Goal: Task Accomplishment & Management: Use online tool/utility

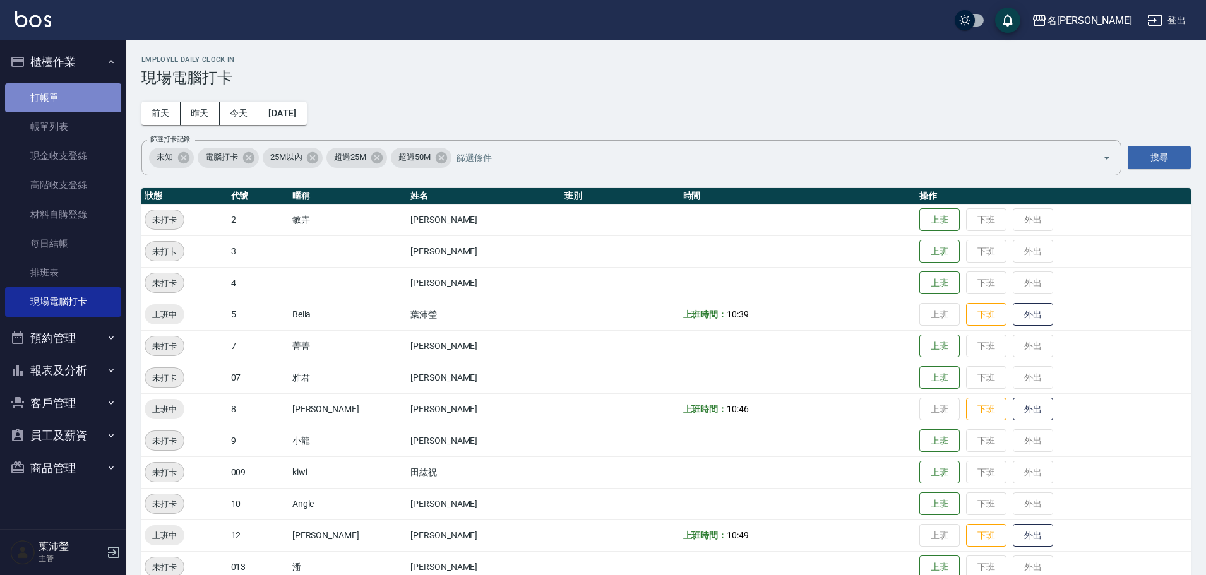
click at [116, 104] on link "打帳單" at bounding box center [63, 97] width 116 height 29
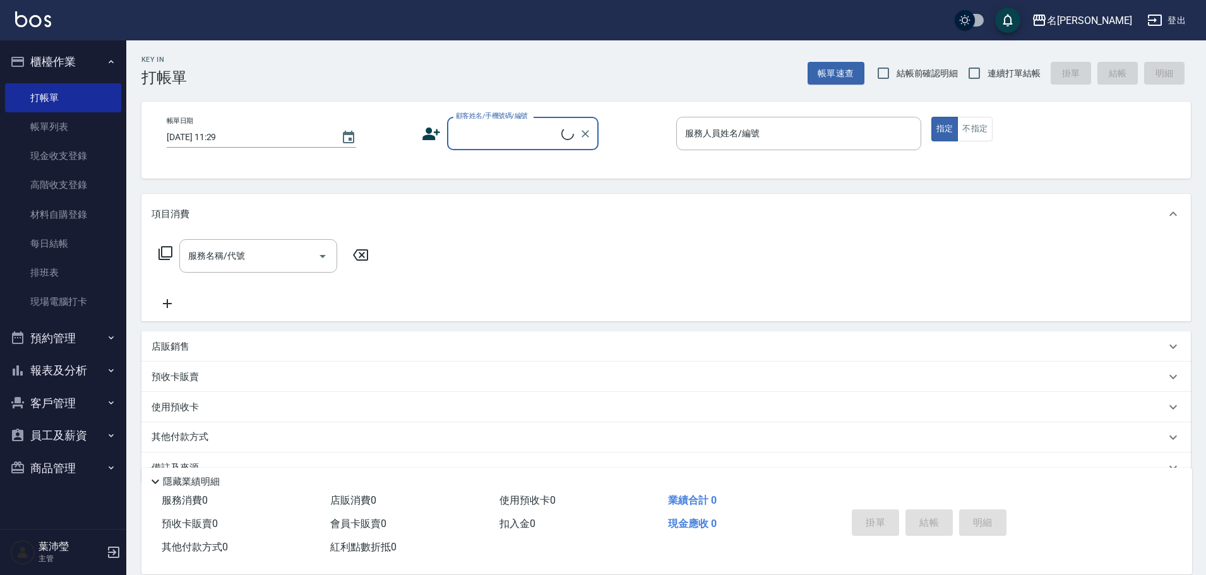
drag, startPoint x: 532, startPoint y: 133, endPoint x: 540, endPoint y: 129, distance: 9.0
click at [532, 133] on input "顧客姓名/手機號碼/編號" at bounding box center [507, 133] width 109 height 22
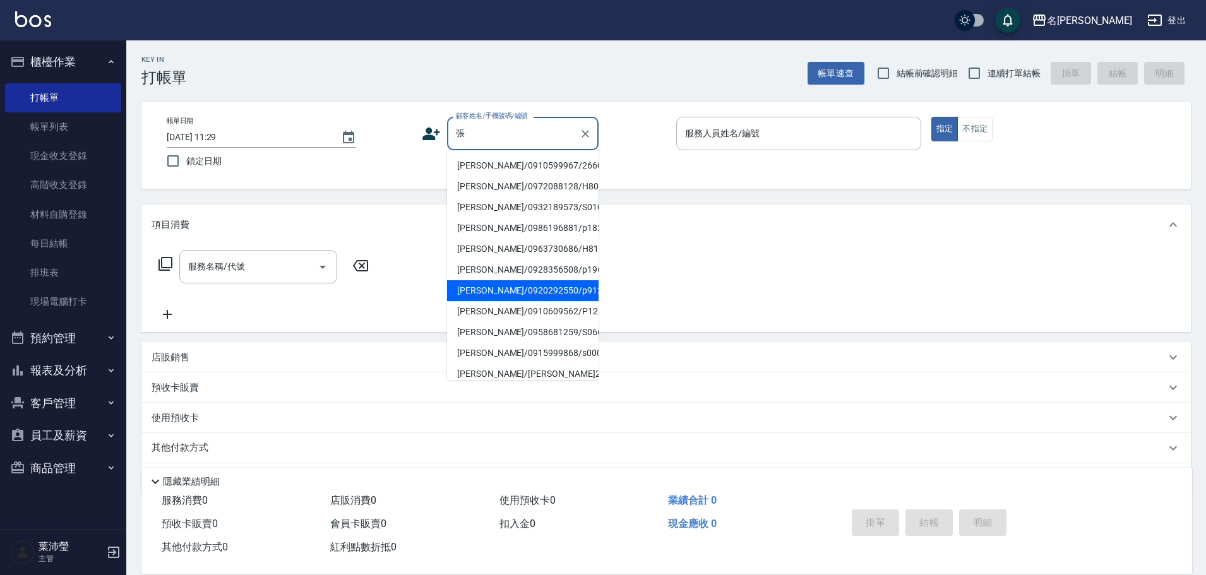
click at [516, 289] on li "[PERSON_NAME]/0920292550/p912" at bounding box center [523, 290] width 152 height 21
type input "[PERSON_NAME]/0920292550/p912"
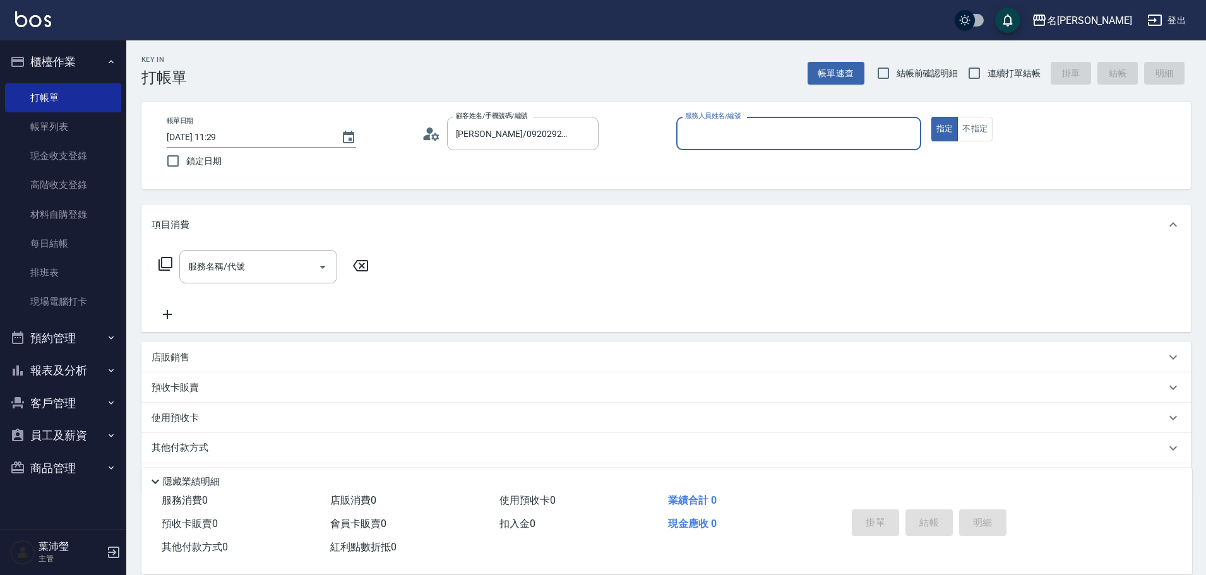
type input "菁菁-7"
drag, startPoint x: 908, startPoint y: 135, endPoint x: 867, endPoint y: 145, distance: 41.5
click at [909, 135] on icon "Clear" at bounding box center [908, 134] width 13 height 13
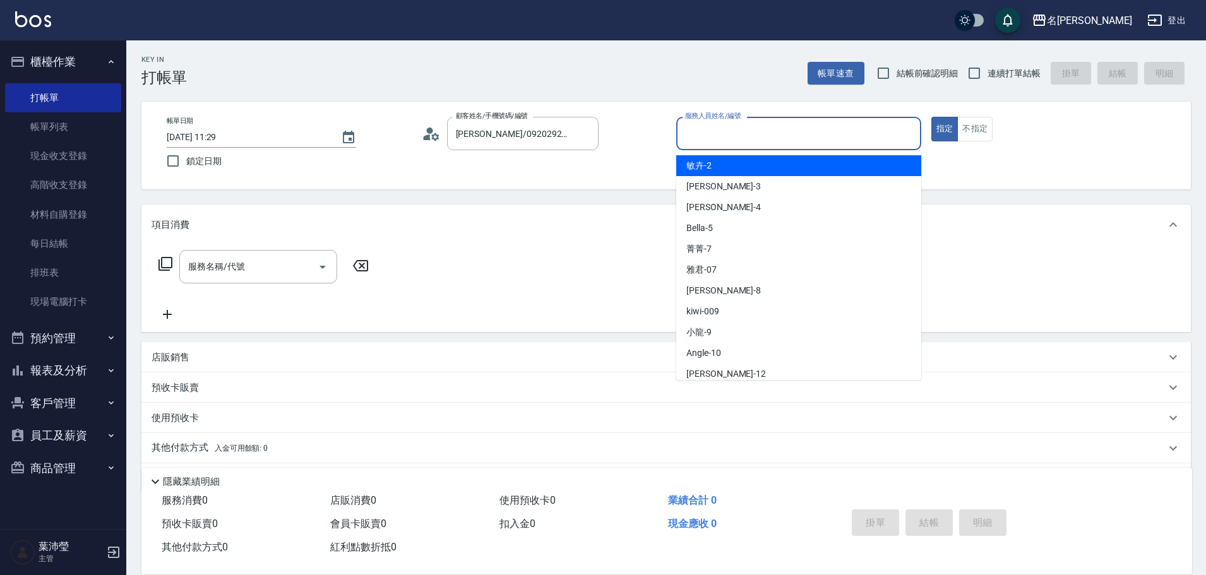
click at [867, 133] on input "服務人員姓名/編號" at bounding box center [799, 133] width 234 height 22
click at [970, 119] on button "不指定" at bounding box center [974, 129] width 35 height 25
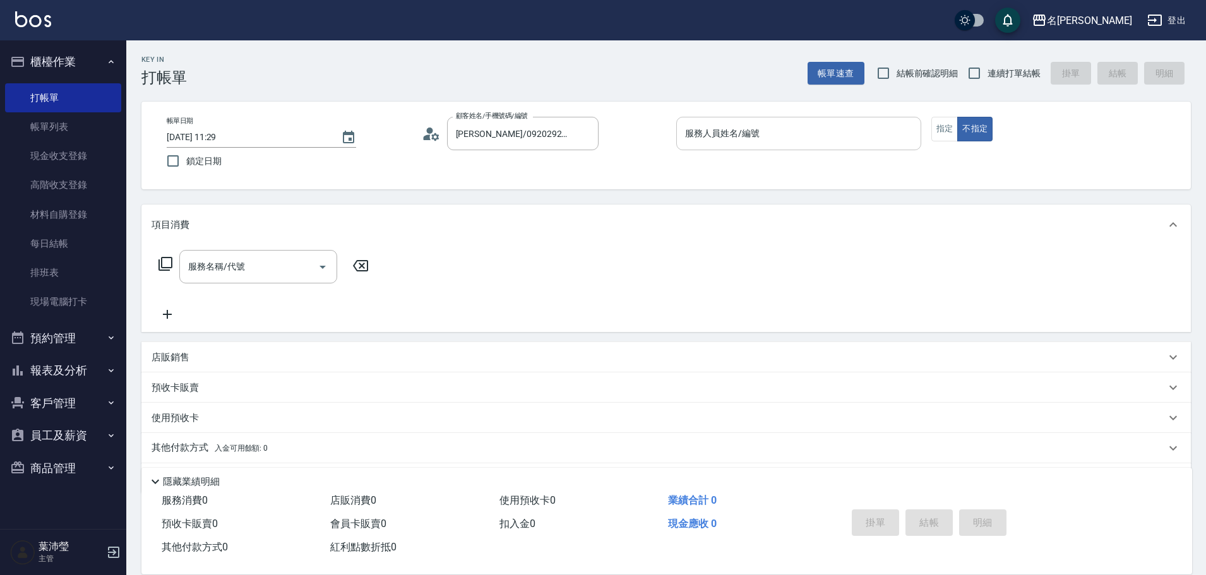
drag, startPoint x: 867, startPoint y: 119, endPoint x: 852, endPoint y: 140, distance: 24.9
click at [862, 125] on div "服務人員姓名/編號" at bounding box center [798, 133] width 245 height 33
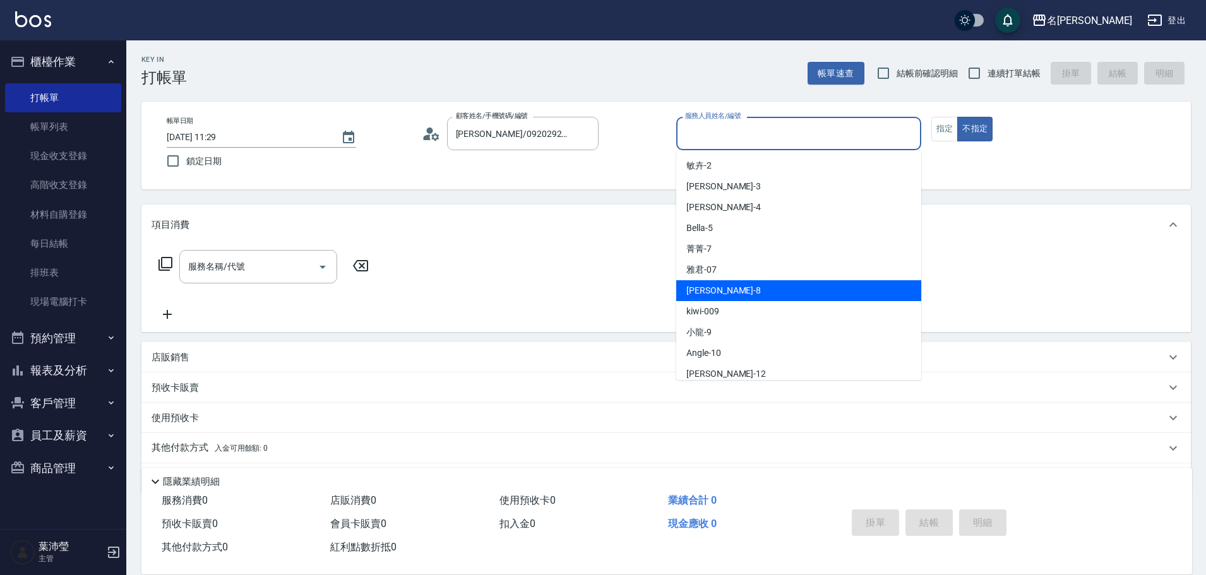
click at [766, 288] on div "Emma -8" at bounding box center [798, 290] width 245 height 21
type input "Emma-8"
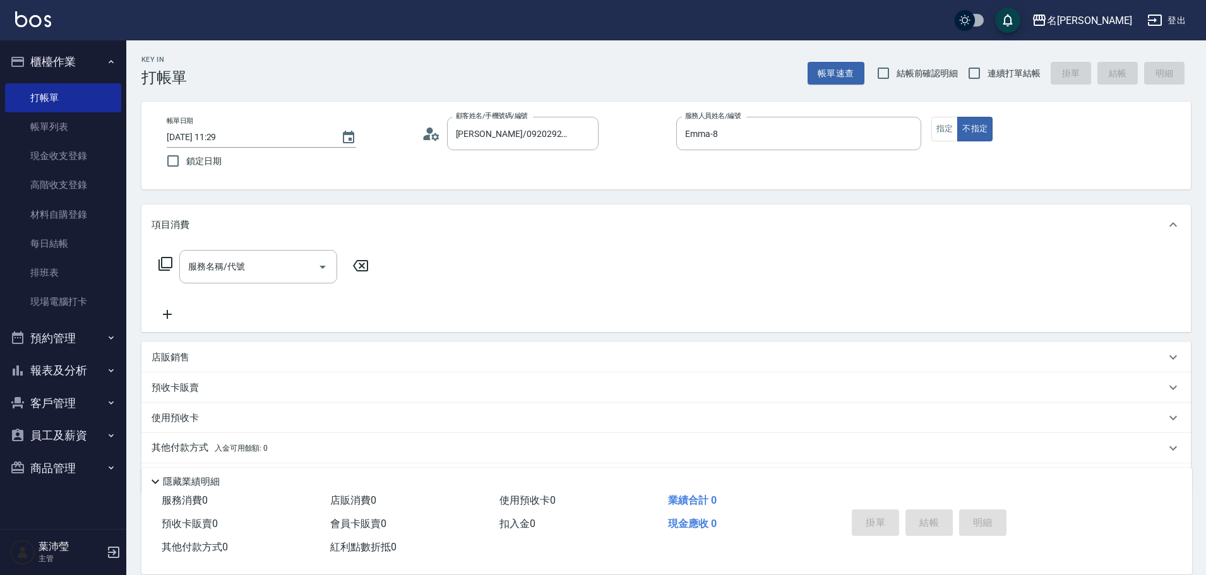
click at [164, 266] on icon at bounding box center [165, 263] width 15 height 15
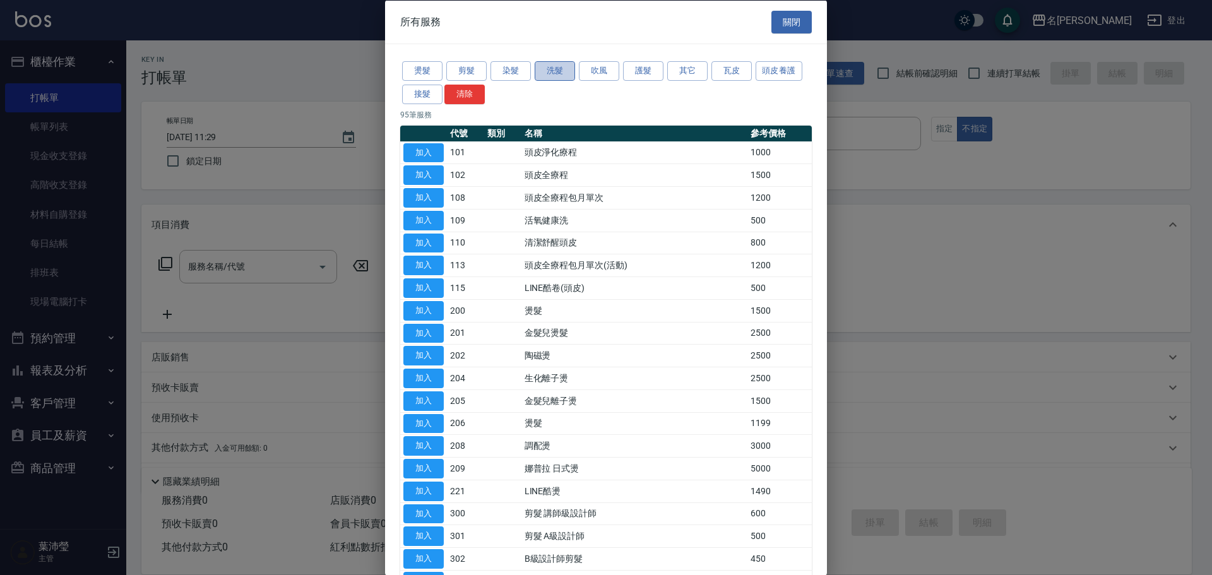
click at [547, 72] on button "洗髮" at bounding box center [555, 71] width 40 height 20
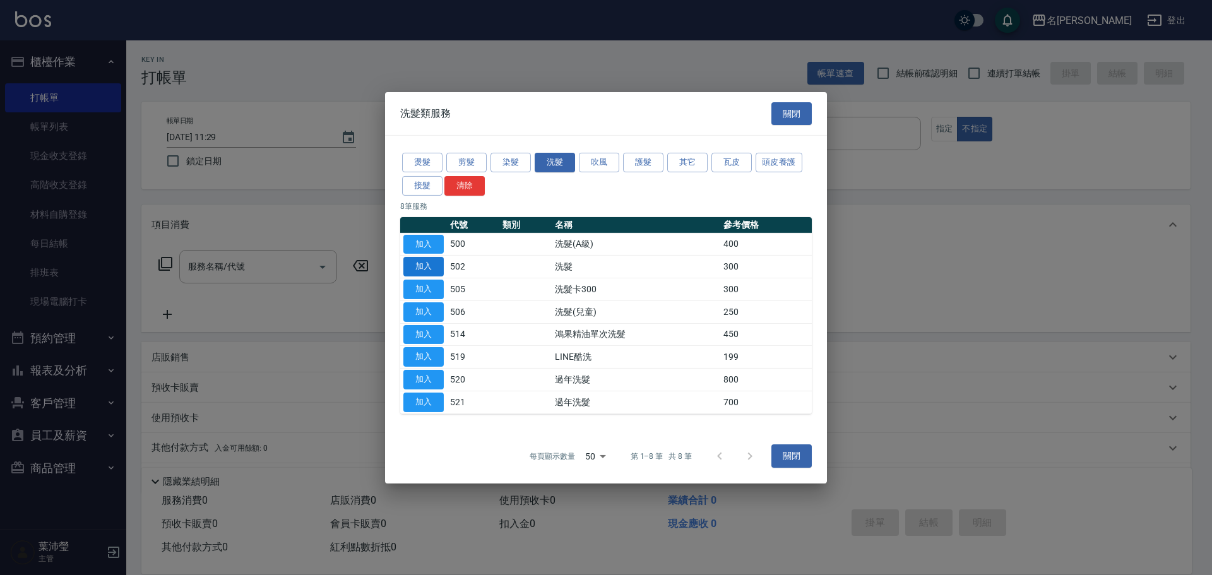
click at [408, 262] on button "加入" at bounding box center [423, 267] width 40 height 20
type input "洗髮(502)"
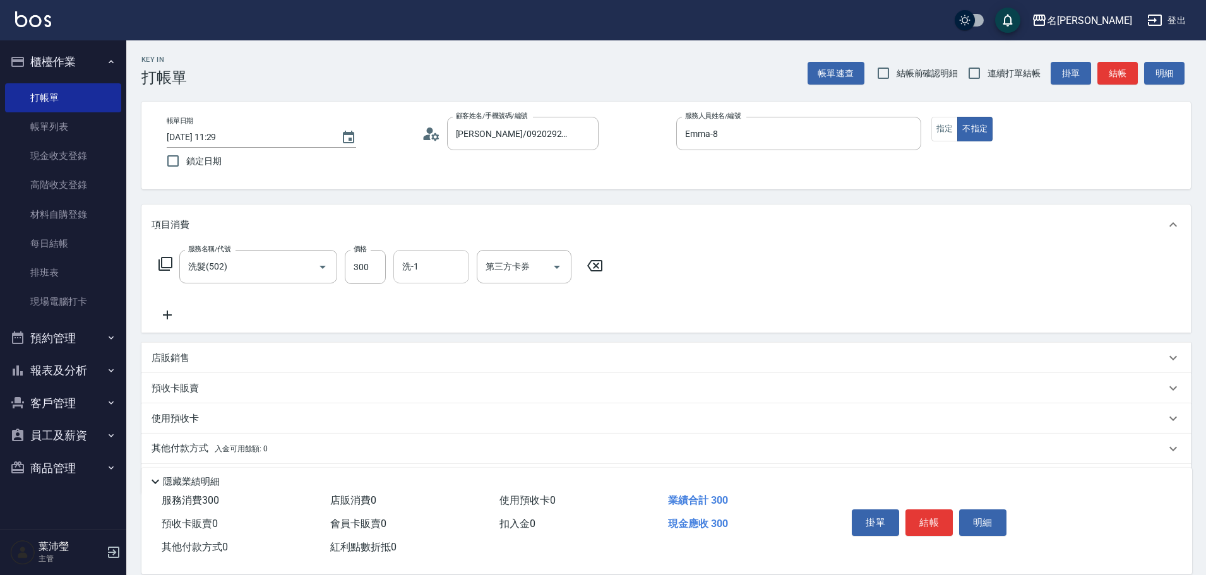
click at [431, 262] on input "洗-1" at bounding box center [431, 267] width 64 height 22
type input "語爭-20"
drag, startPoint x: 930, startPoint y: 506, endPoint x: 948, endPoint y: 496, distance: 21.2
click at [931, 510] on button "結帳" at bounding box center [928, 523] width 47 height 27
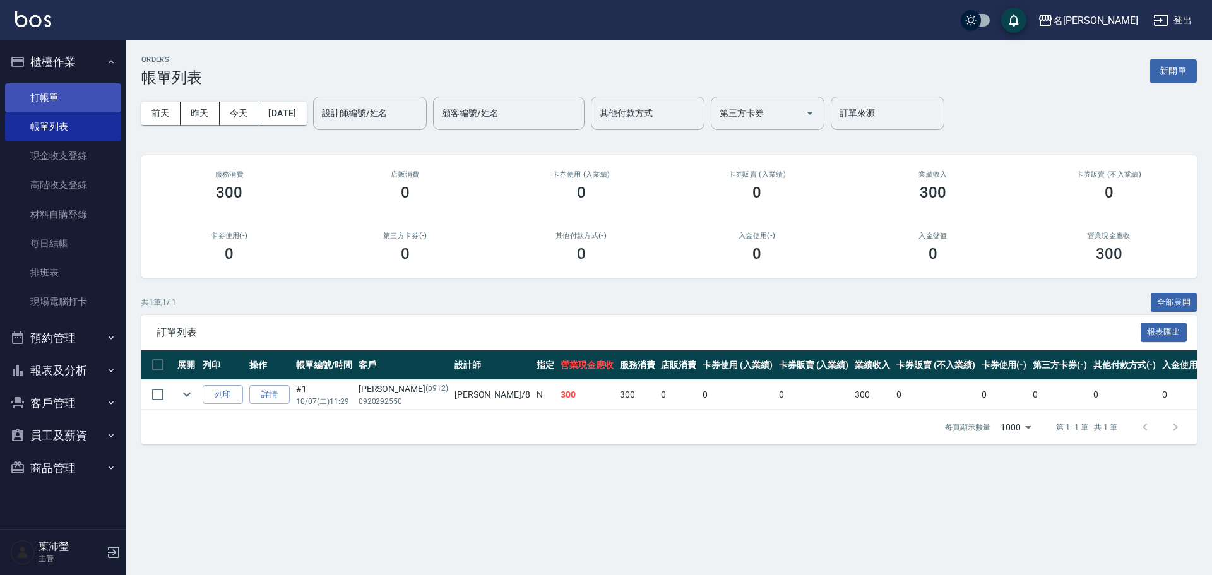
click at [98, 97] on link "打帳單" at bounding box center [63, 97] width 116 height 29
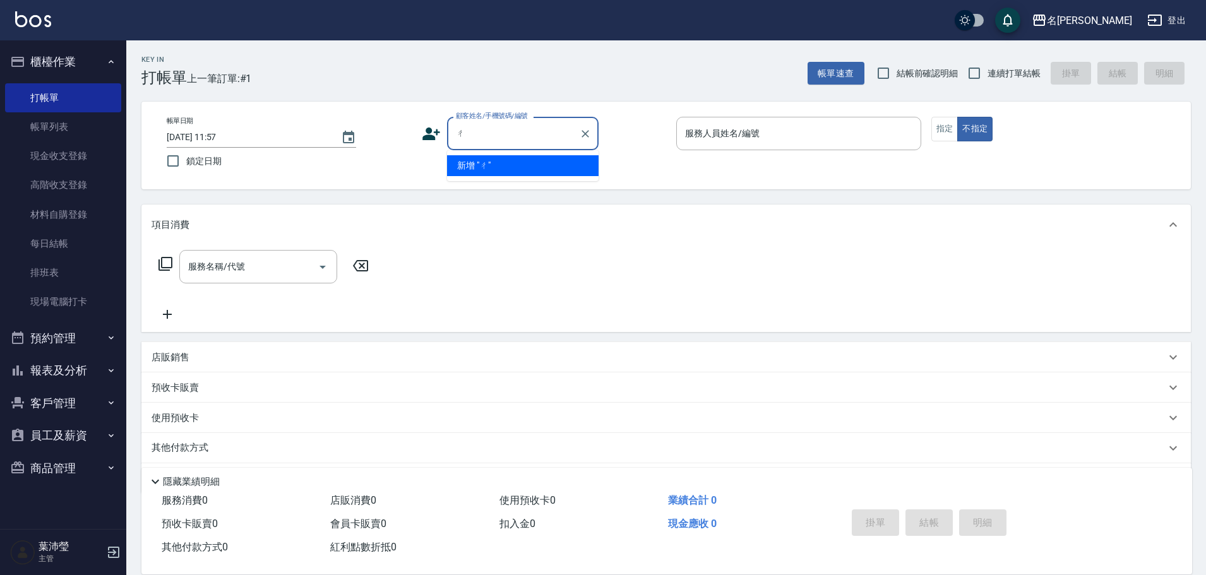
type input "["
click at [487, 159] on li "[PERSON_NAME]/0965178805/p847" at bounding box center [523, 165] width 152 height 21
type input "[PERSON_NAME]/0965178805/p847"
type input "Bella-5"
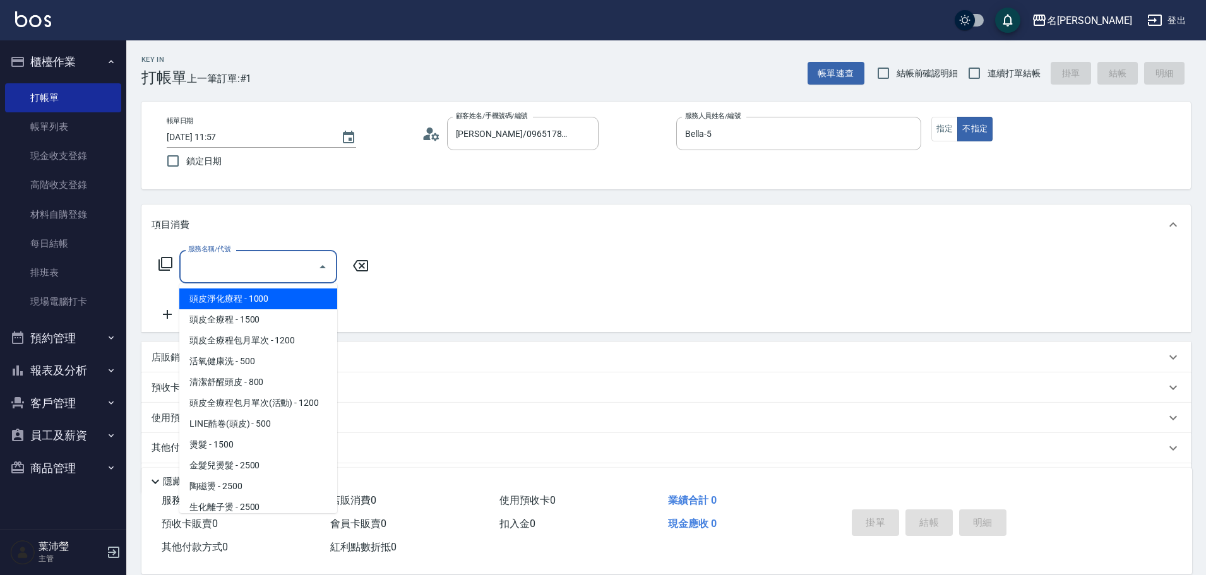
click at [279, 263] on input "服務名稱/代號" at bounding box center [249, 267] width 128 height 22
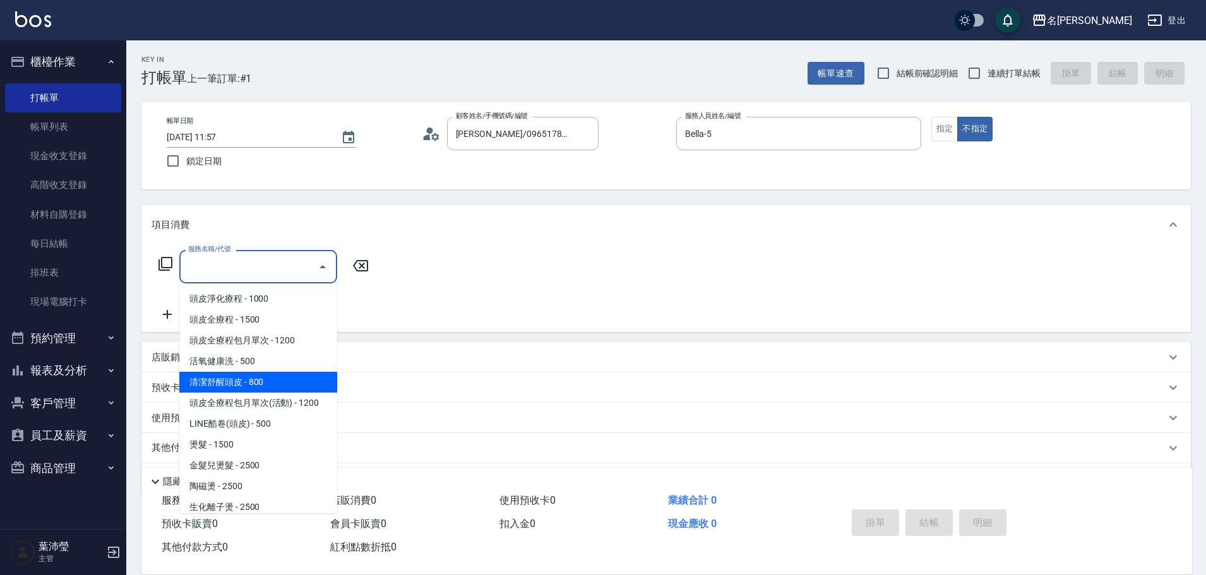
drag, startPoint x: 266, startPoint y: 380, endPoint x: 281, endPoint y: 359, distance: 26.3
click at [266, 381] on span "清潔舒醒頭皮 - 800" at bounding box center [258, 382] width 158 height 21
type input "清潔舒醒頭皮(110)"
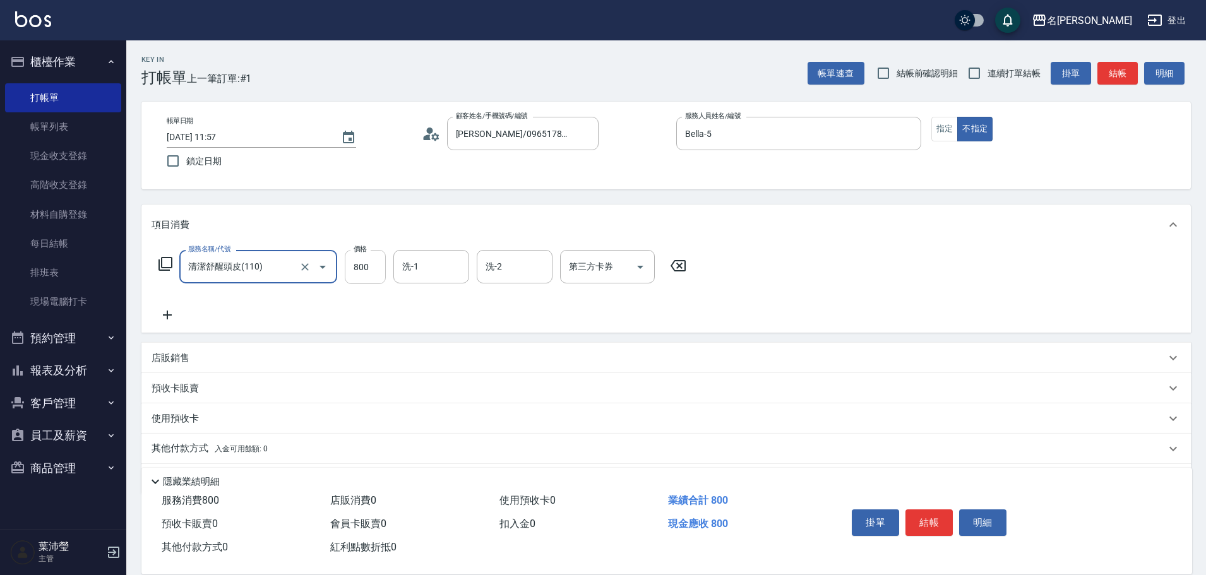
click at [368, 273] on input "800" at bounding box center [365, 267] width 41 height 34
type input "900"
click at [167, 310] on icon at bounding box center [168, 314] width 32 height 15
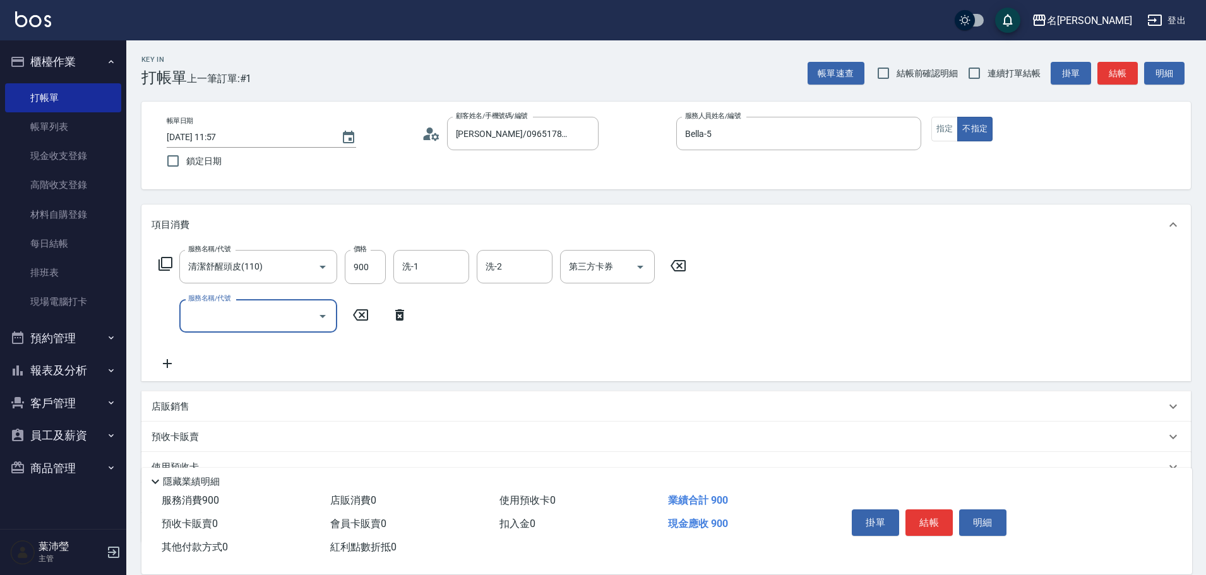
click at [241, 329] on div "服務名稱/代號" at bounding box center [258, 315] width 158 height 33
type input "高中學生(306)"
click at [962, 124] on button "不指定" at bounding box center [974, 129] width 35 height 25
click at [940, 133] on button "指定" at bounding box center [944, 129] width 27 height 25
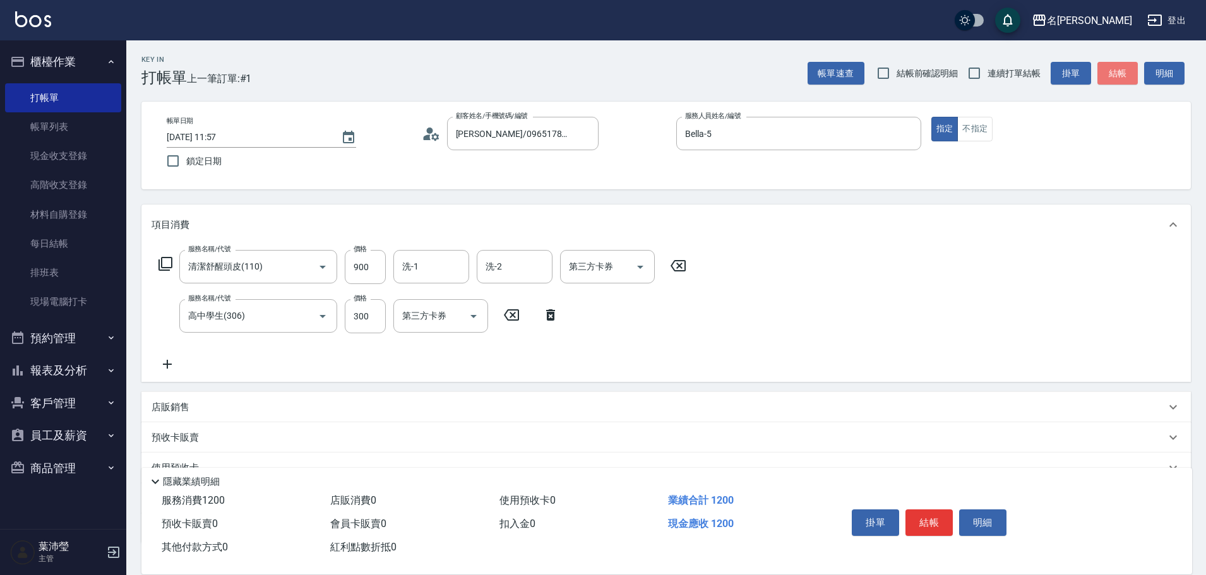
click at [1126, 72] on button "結帳" at bounding box center [1117, 73] width 40 height 23
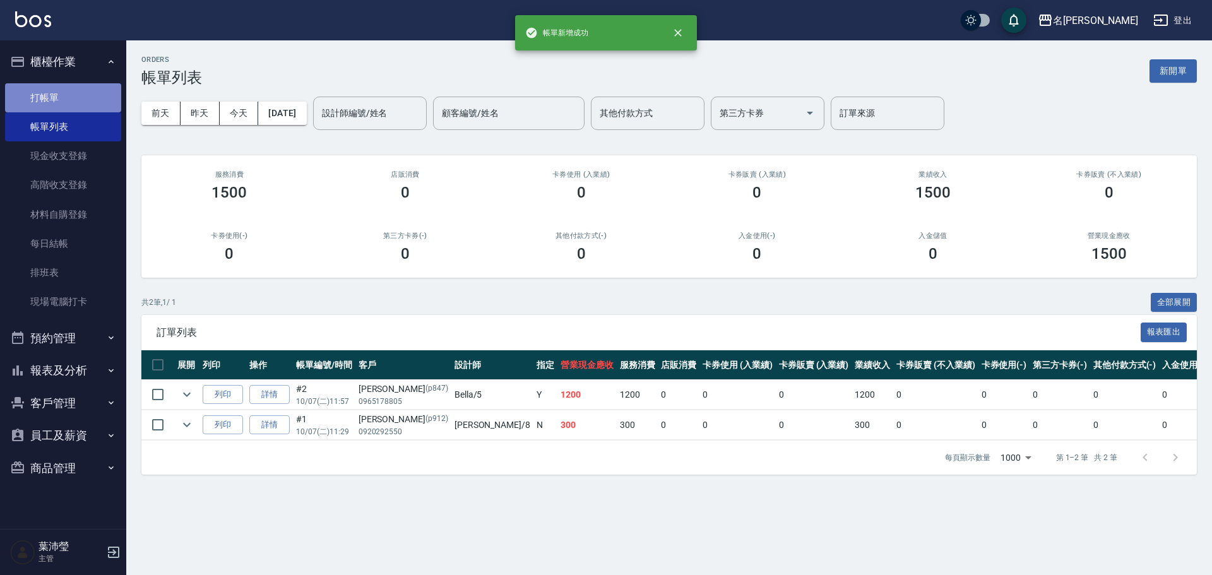
click at [81, 97] on link "打帳單" at bounding box center [63, 97] width 116 height 29
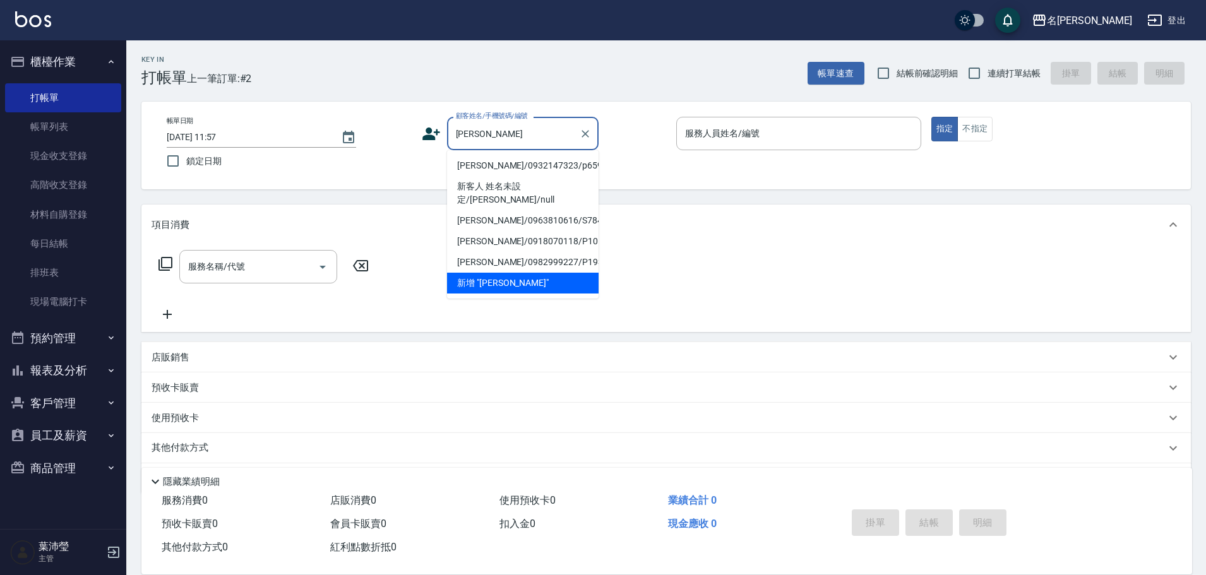
click at [487, 167] on li "[PERSON_NAME]/0932147323/p659" at bounding box center [523, 165] width 152 height 21
type input "[PERSON_NAME]/0932147323/p659"
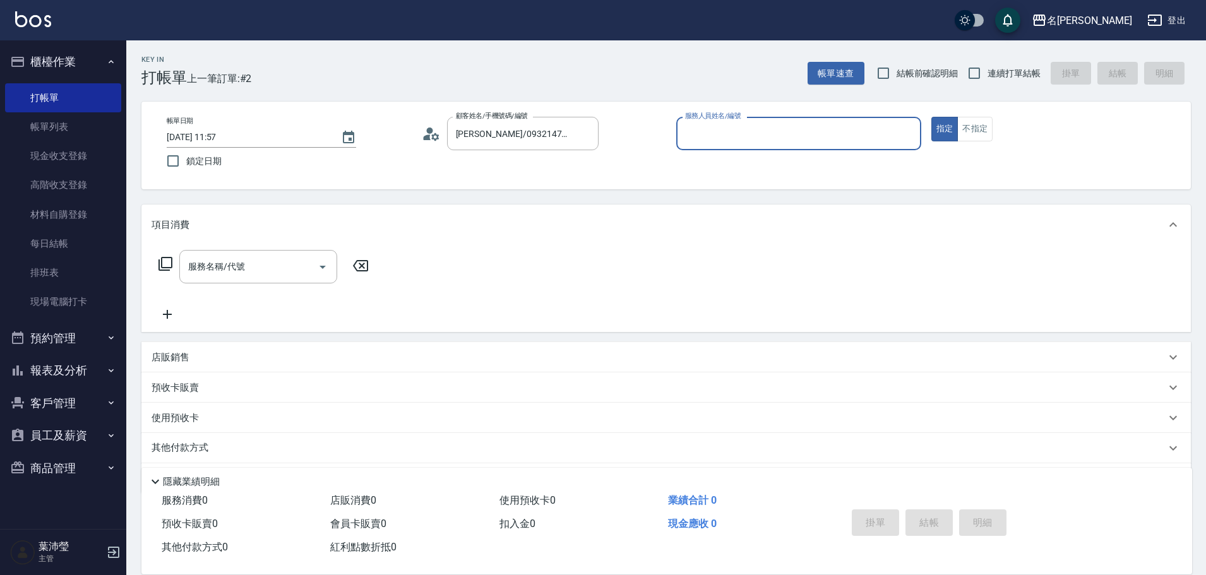
type input "Bella-5"
click at [281, 256] on input "服務名稱/代號" at bounding box center [249, 267] width 128 height 22
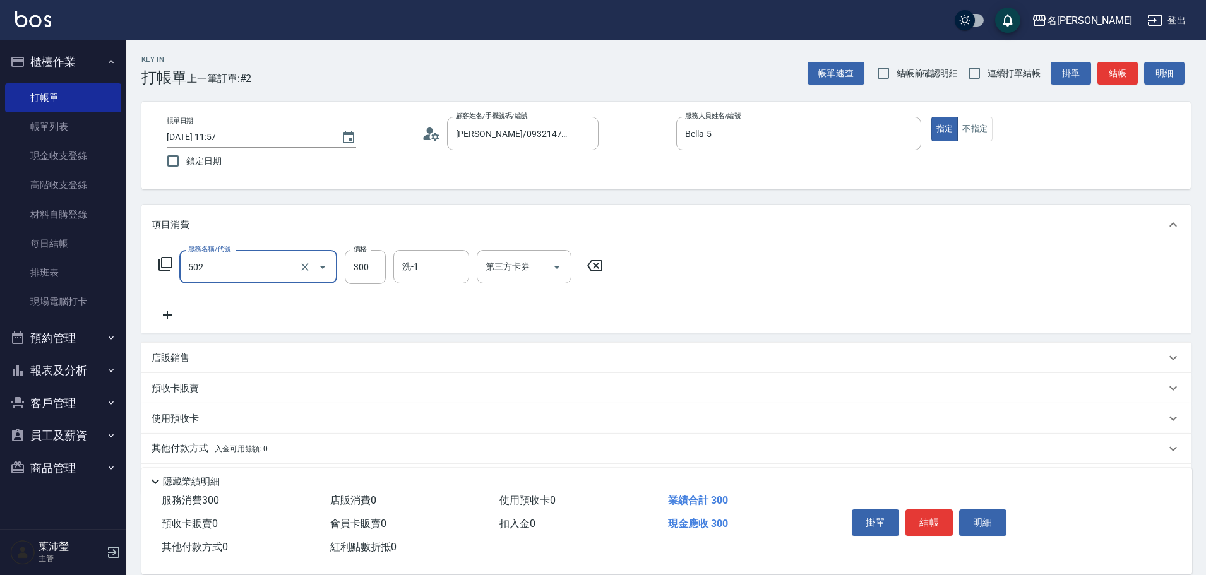
type input "洗髮(502)"
click at [448, 263] on input "洗-1" at bounding box center [431, 267] width 64 height 22
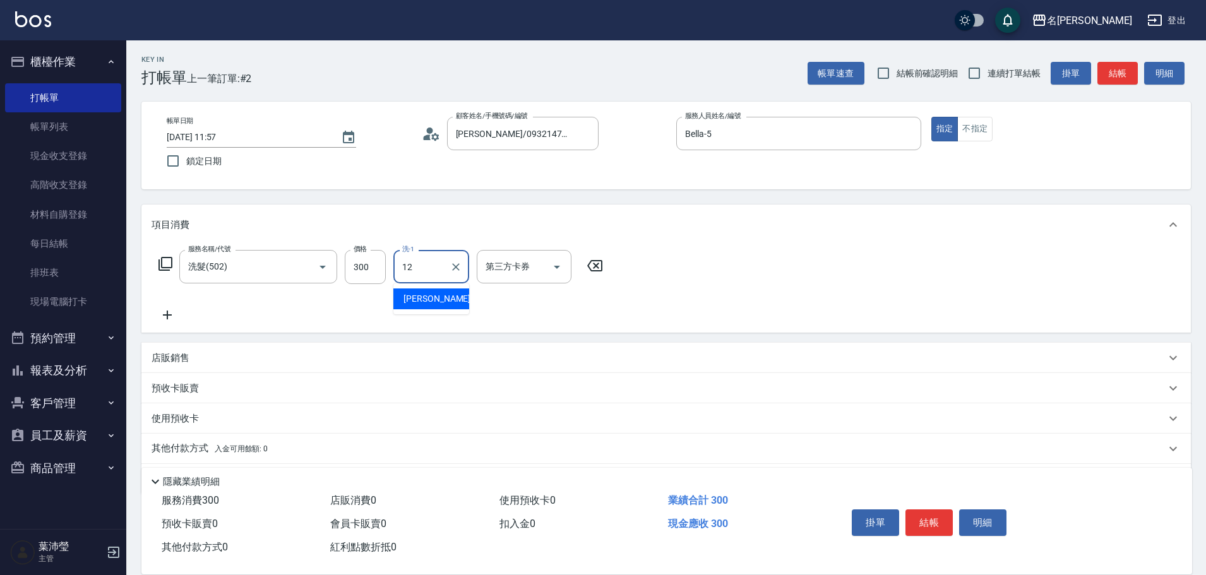
type input "[PERSON_NAME]-12"
click at [1106, 75] on button "結帳" at bounding box center [1117, 73] width 40 height 23
